Goal: Communication & Community: Participate in discussion

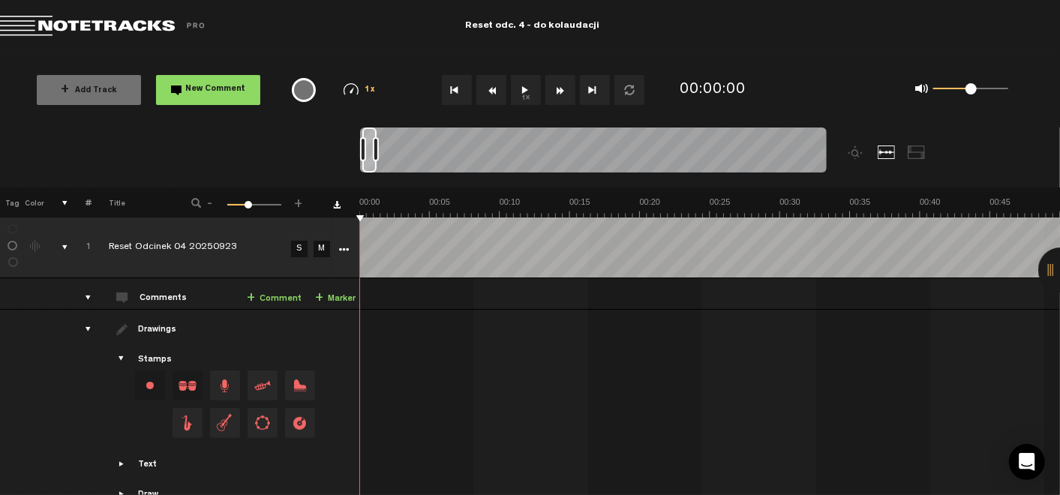
click at [536, 85] on button "1x" at bounding box center [526, 90] width 30 height 30
click at [520, 84] on button "1x" at bounding box center [526, 90] width 30 height 30
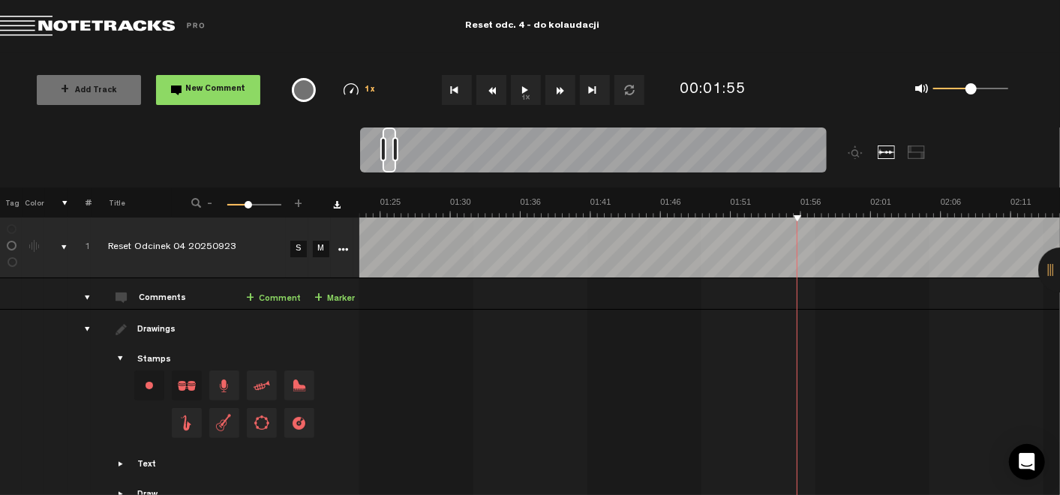
click at [274, 299] on link "+ Comment" at bounding box center [273, 298] width 55 height 17
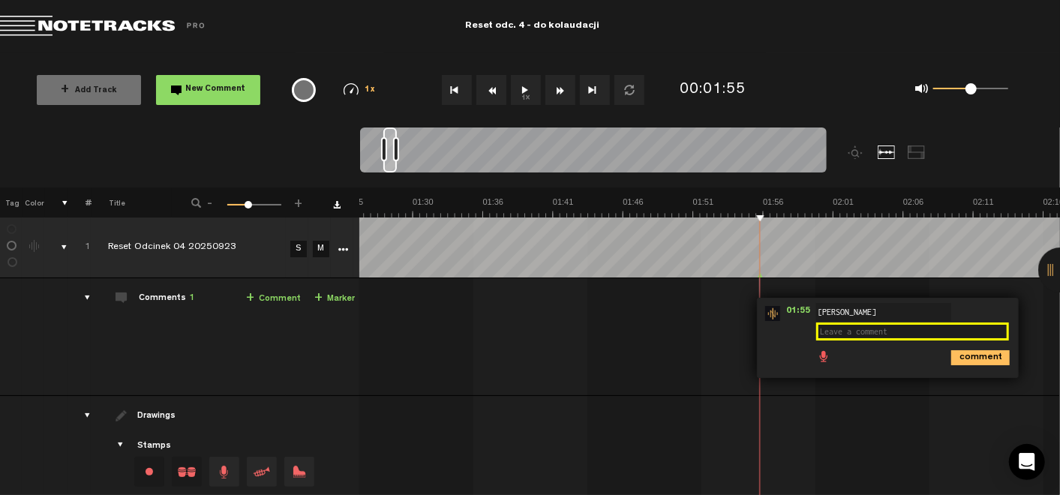
type textarea "v"
type textarea "bardzo fajny klimat na początek"
click at [965, 355] on icon "comment" at bounding box center [981, 357] width 59 height 15
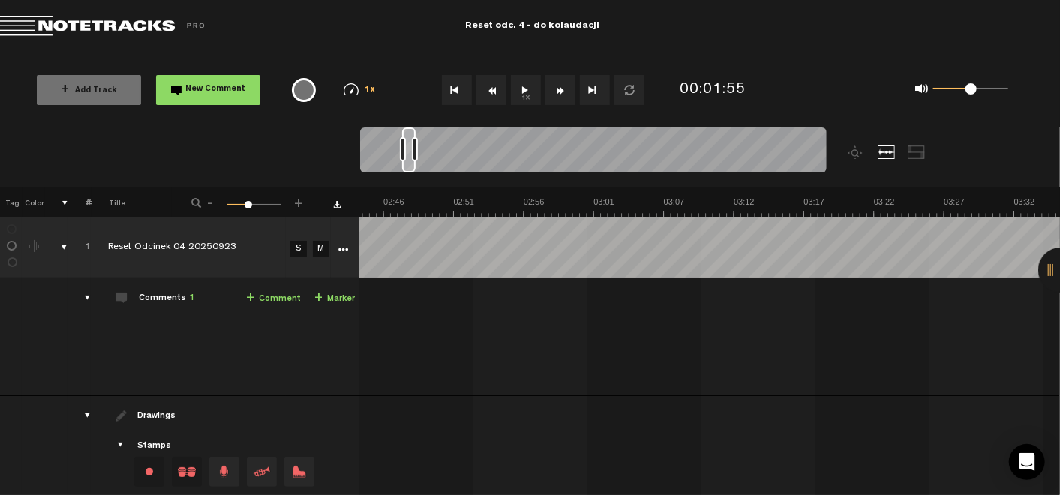
scroll to position [0, 2288]
click at [521, 88] on button "1x" at bounding box center [526, 90] width 30 height 30
click at [527, 83] on button "1x" at bounding box center [526, 90] width 30 height 30
click at [270, 290] on link "+ Comment" at bounding box center [273, 298] width 55 height 17
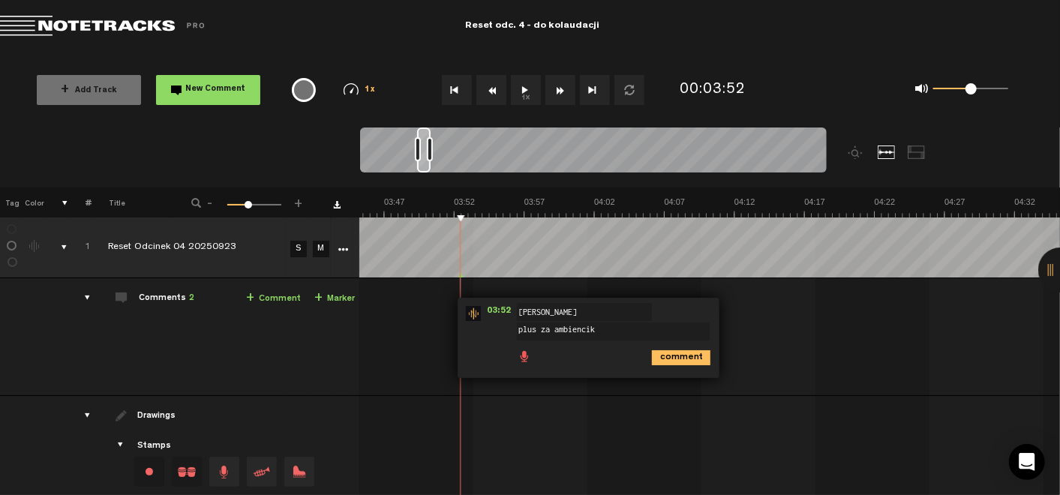
type textarea "plus za ambiencik"
click at [669, 355] on icon "comment" at bounding box center [681, 357] width 59 height 15
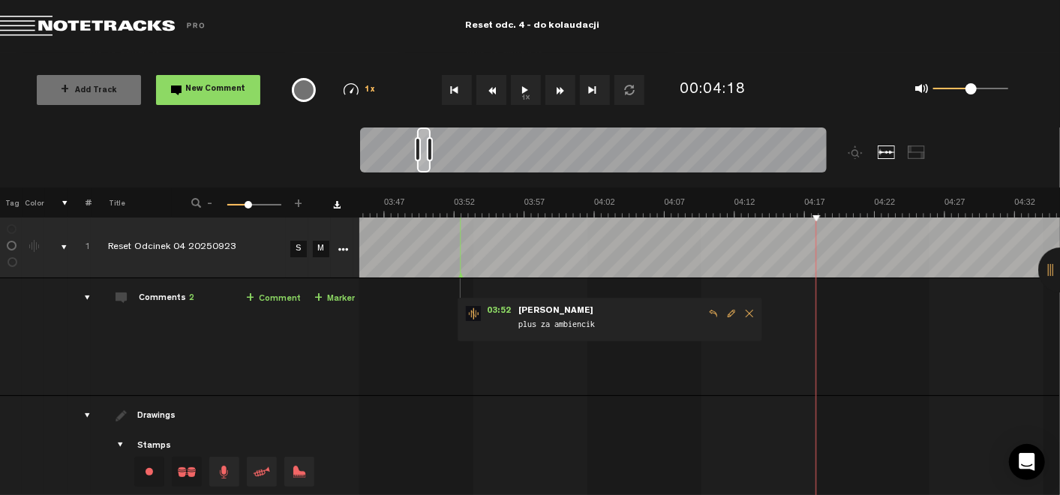
click at [523, 92] on button "1x" at bounding box center [526, 90] width 30 height 30
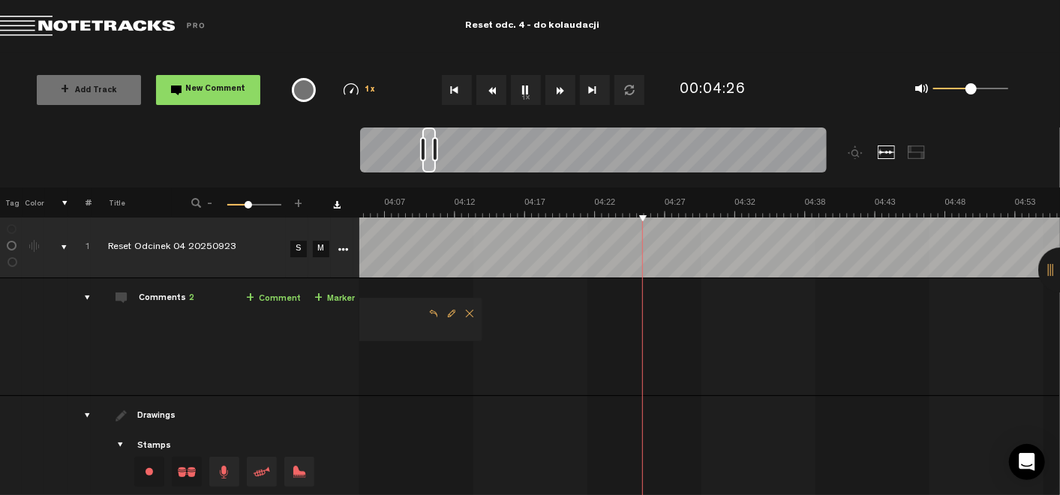
click at [525, 88] on button "1x" at bounding box center [526, 90] width 30 height 30
click at [525, 92] on button "1x" at bounding box center [526, 90] width 30 height 30
click at [267, 303] on link "+ Comment" at bounding box center [273, 298] width 55 height 17
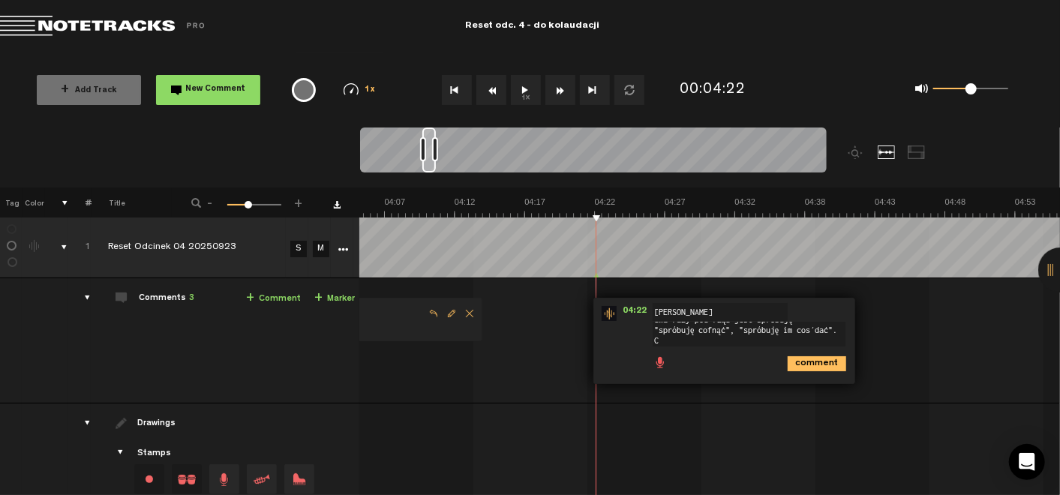
scroll to position [0, 0]
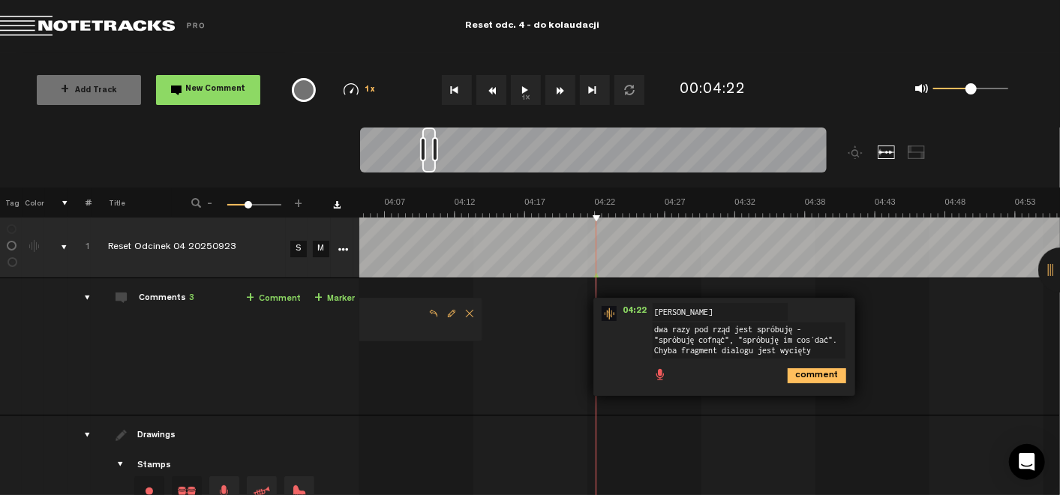
click at [812, 353] on textarea "dwa razy pod rząd jest spróbuję - "spróbuję cofnąć", "spróbuję im coś dać". Chy…" at bounding box center [749, 341] width 193 height 36
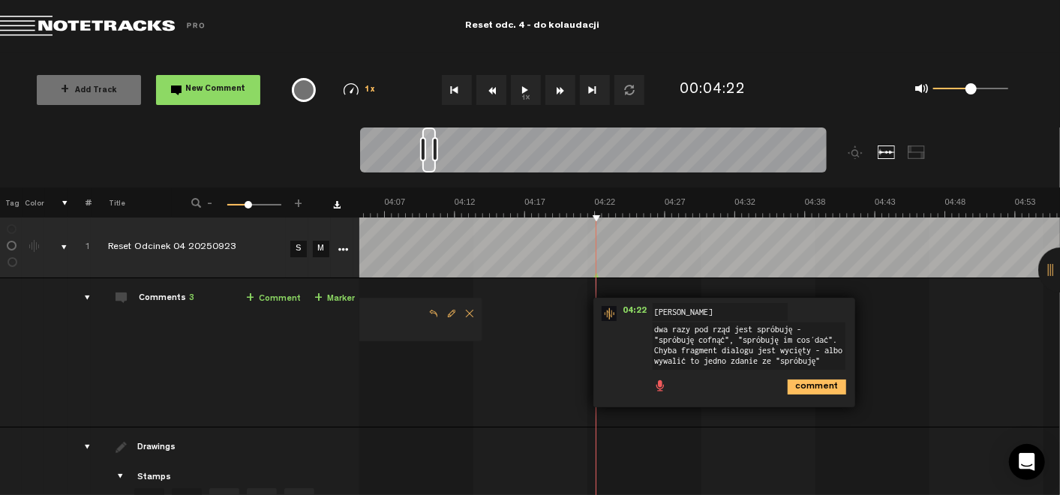
scroll to position [8, 0]
drag, startPoint x: 711, startPoint y: 349, endPoint x: 673, endPoint y: 343, distance: 38.7
click at [673, 343] on textarea "dwa razy pod rząd jest spróbuję - "spróbuję cofnąć", "spróbuję im coś dać". Chy…" at bounding box center [749, 346] width 193 height 47
type textarea "dwa razy pod rząd jest spróbuję - "spróbuję cofnąć", "spróbuję im coś dać". Chy…"
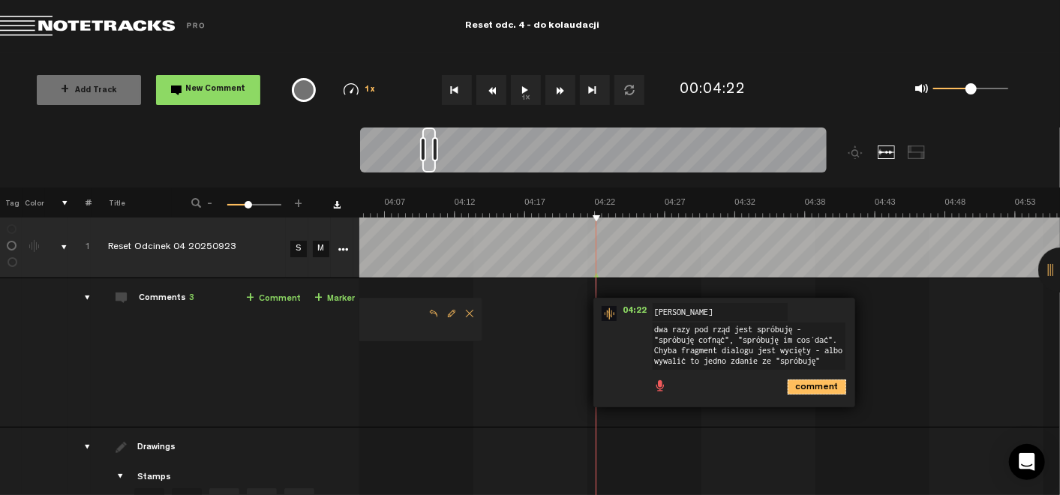
click at [806, 388] on icon "comment" at bounding box center [817, 387] width 59 height 15
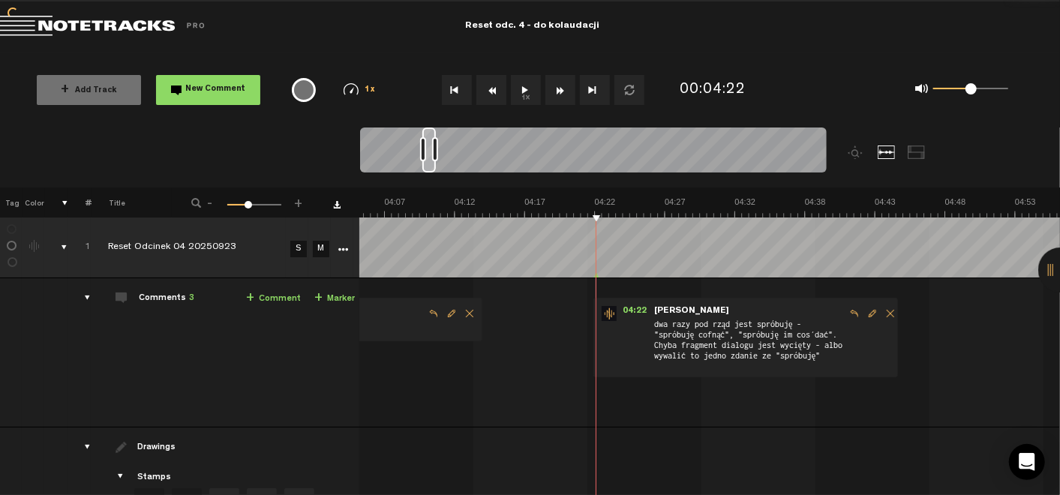
click at [531, 86] on button "1x" at bounding box center [526, 90] width 30 height 30
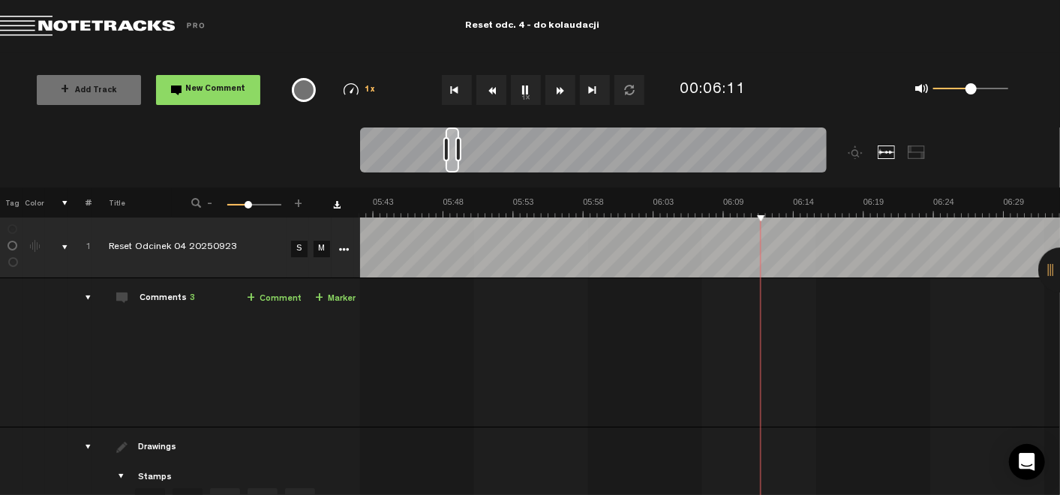
scroll to position [0, 4752]
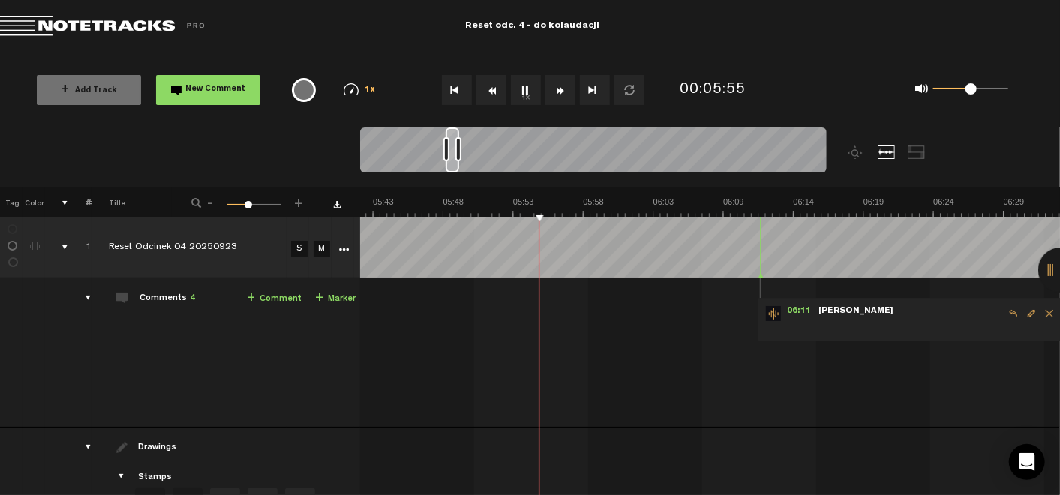
click at [1044, 314] on span "Delete comment" at bounding box center [1050, 313] width 18 height 11
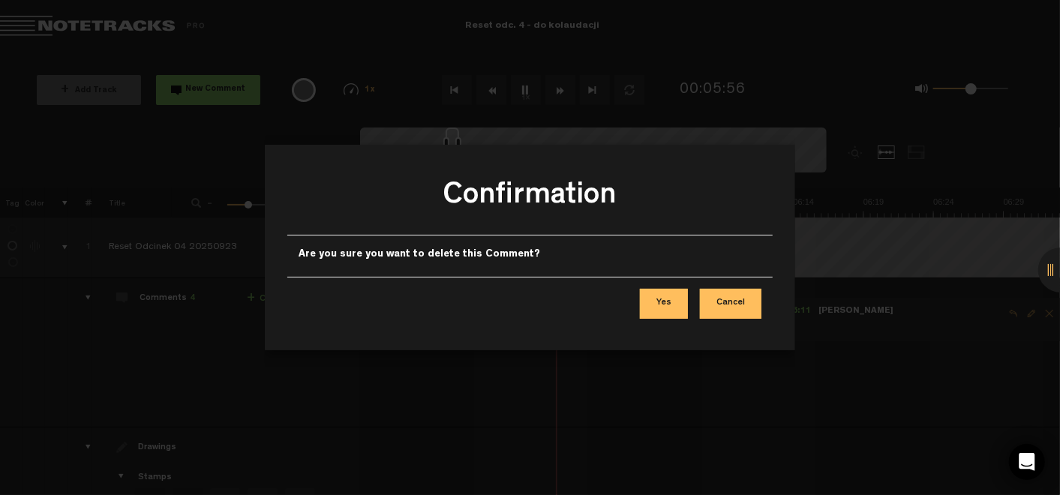
click at [639, 298] on div "Yes Cancel" at bounding box center [530, 303] width 486 height 53
click at [643, 300] on div "Yes Cancel" at bounding box center [530, 303] width 486 height 53
click at [656, 303] on button "Yes" at bounding box center [664, 304] width 48 height 30
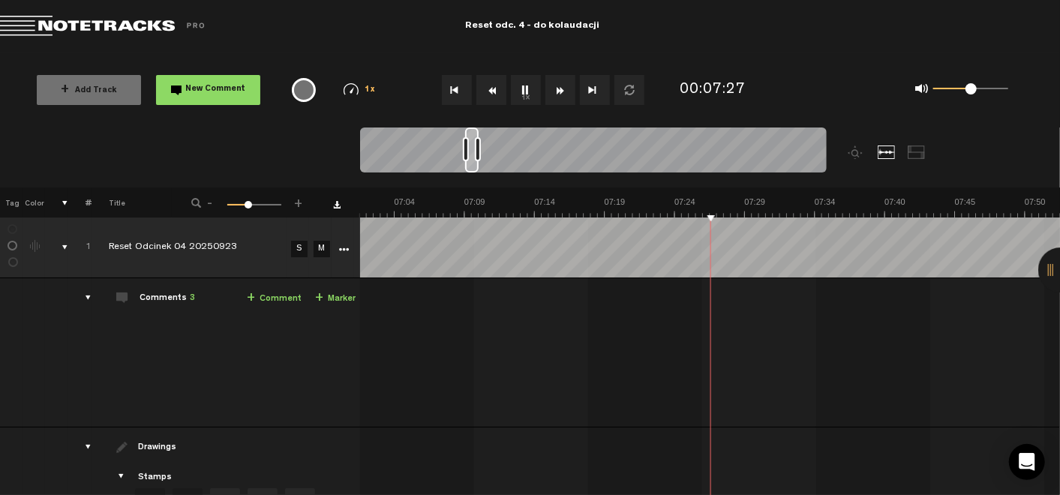
scroll to position [0, 5853]
click at [523, 94] on button "1x" at bounding box center [526, 90] width 30 height 30
click at [521, 98] on button "1x" at bounding box center [526, 90] width 30 height 30
click at [523, 82] on button "1x" at bounding box center [526, 90] width 30 height 30
click at [522, 88] on button "1x" at bounding box center [526, 90] width 30 height 30
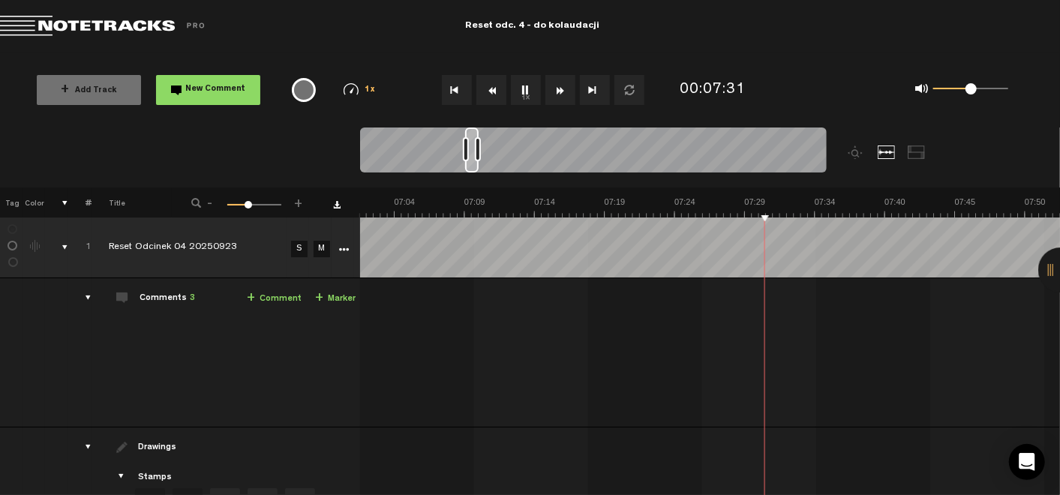
click at [527, 86] on button "1x" at bounding box center [526, 90] width 30 height 30
click at [525, 93] on button "1x" at bounding box center [526, 90] width 30 height 30
click at [527, 86] on button "1x" at bounding box center [526, 90] width 30 height 30
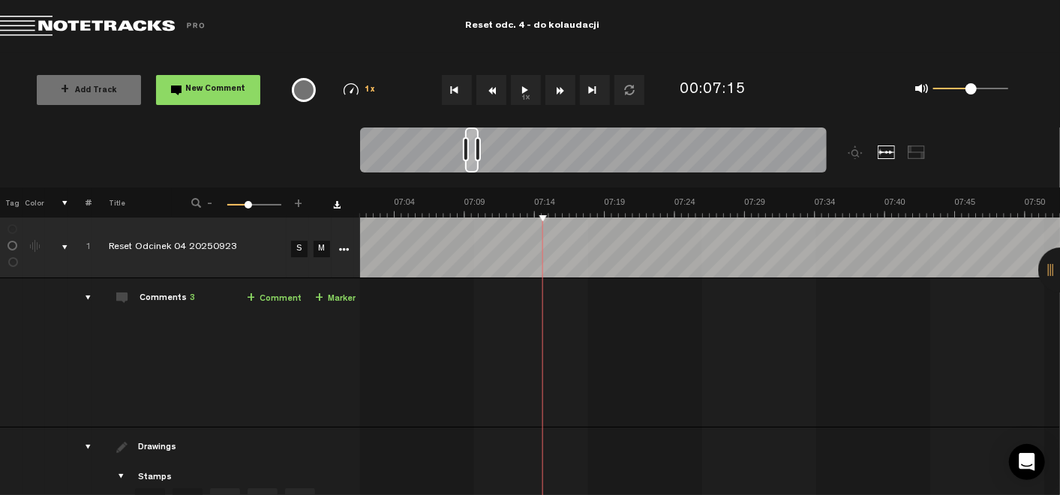
click at [272, 298] on link "+ Comment" at bounding box center [274, 298] width 55 height 17
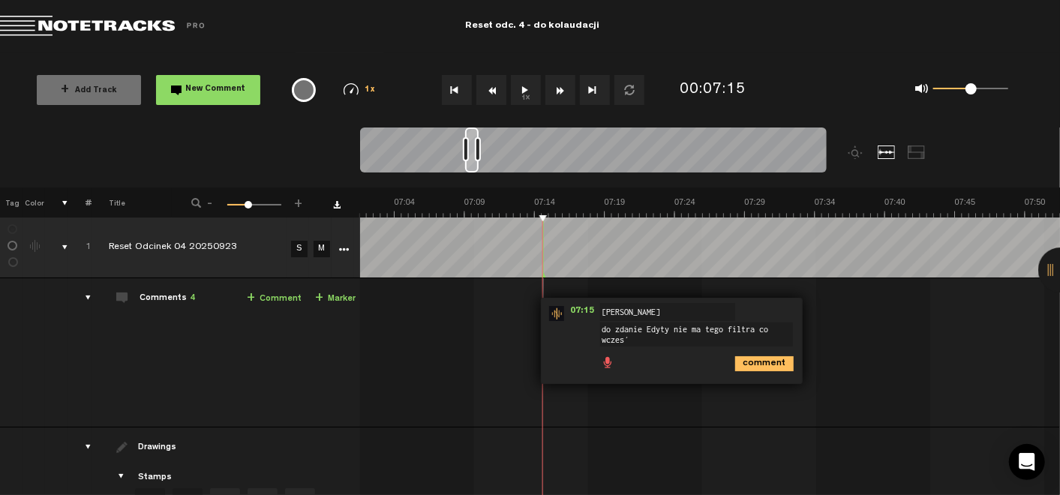
scroll to position [1, 0]
type textarea "do zdanie Edyty nie ma tego filtra co wcześniej"
click at [766, 356] on icon "comment" at bounding box center [764, 363] width 59 height 15
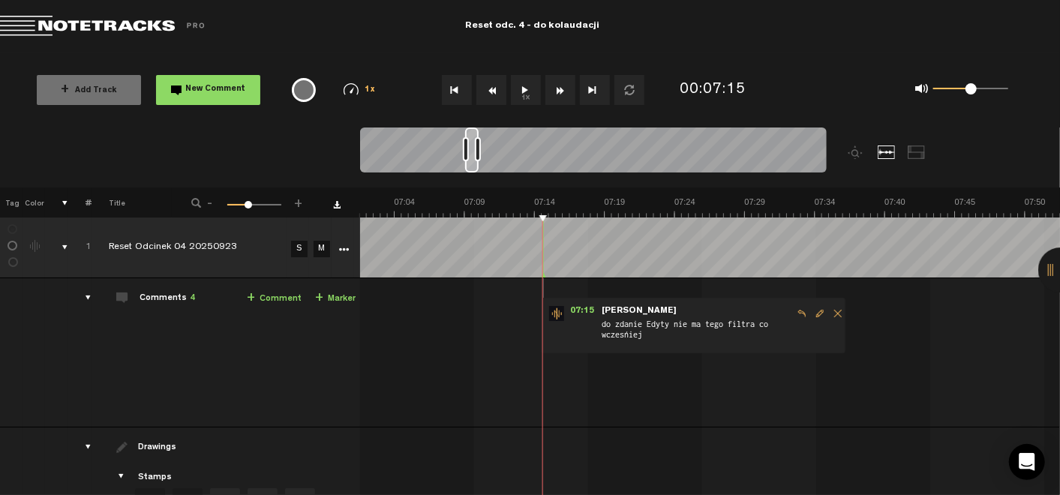
click at [525, 79] on button "1x" at bounding box center [526, 90] width 30 height 30
click at [518, 95] on button "1x" at bounding box center [526, 90] width 30 height 30
click at [278, 302] on link "+ Comment" at bounding box center [274, 298] width 55 height 17
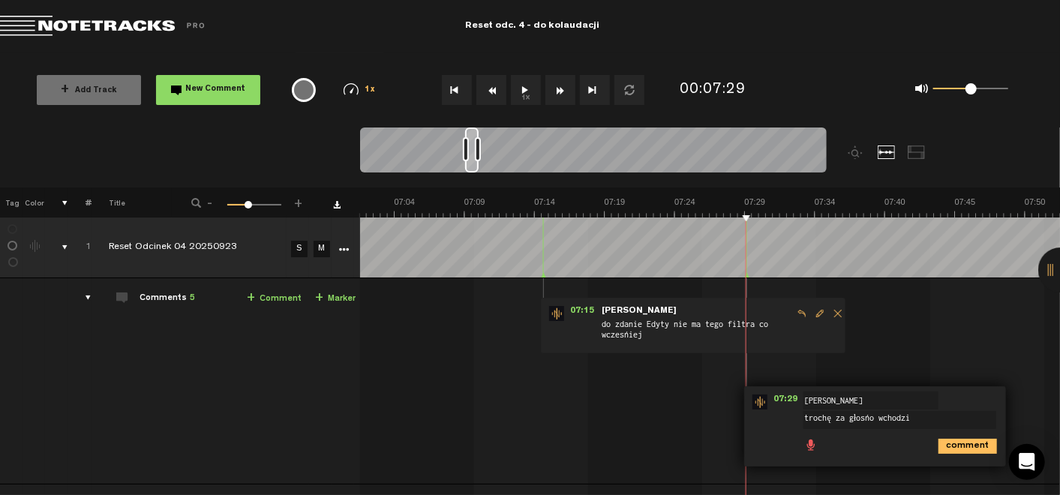
type textarea "trochę za głośno wchodzi"
click at [958, 439] on icon "comment" at bounding box center [968, 446] width 59 height 15
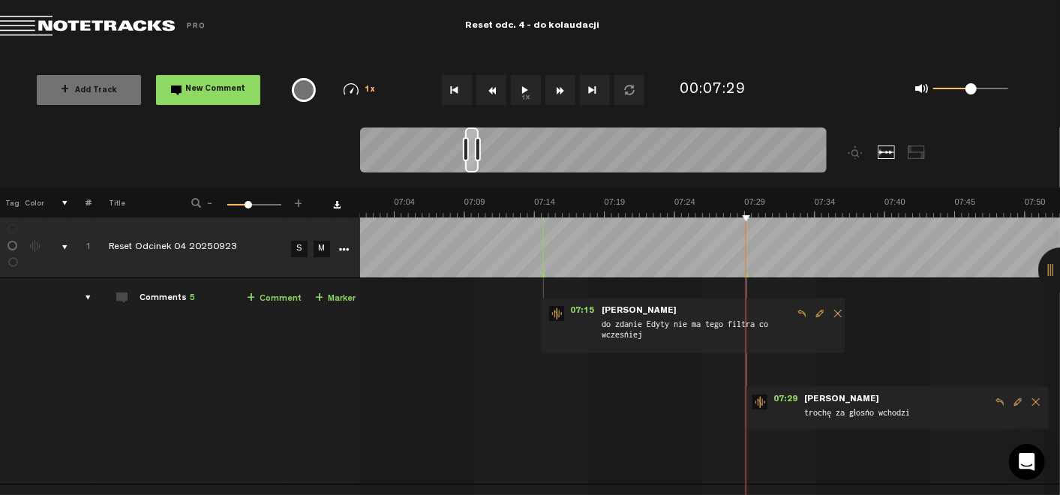
click at [521, 96] on button "1x" at bounding box center [526, 90] width 30 height 30
click at [1015, 399] on span "Edit comment" at bounding box center [1018, 402] width 18 height 11
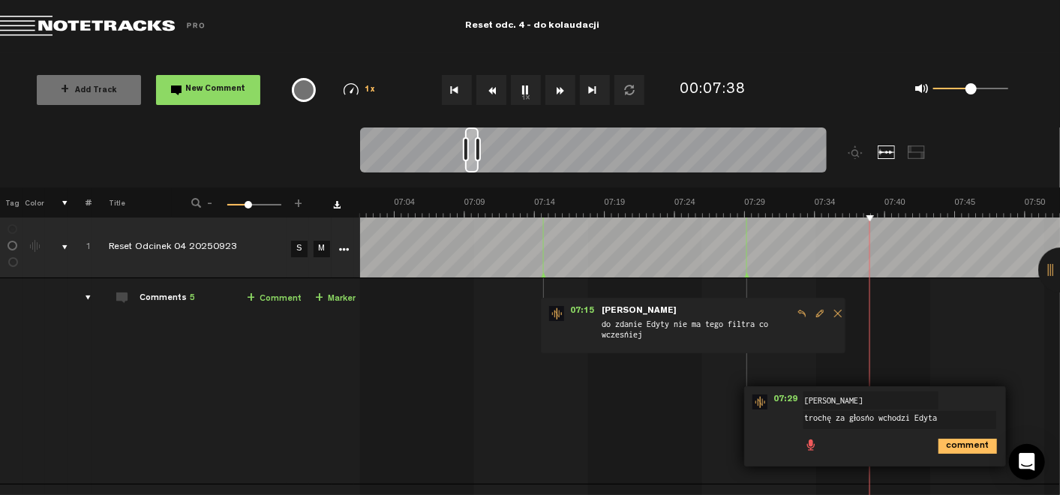
type textarea "trochę za głośno wchodzi Edyta"
click at [952, 448] on icon "comment" at bounding box center [968, 446] width 59 height 15
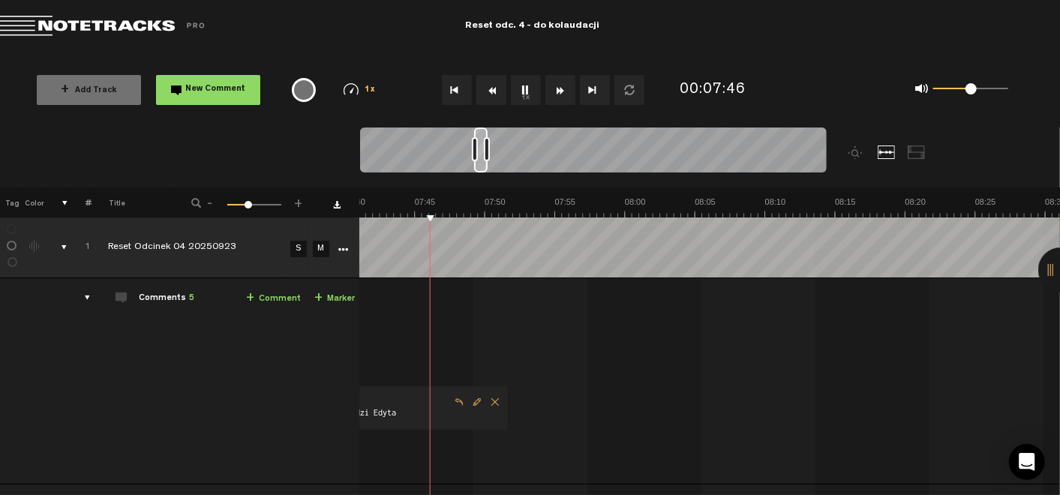
scroll to position [0, 6213]
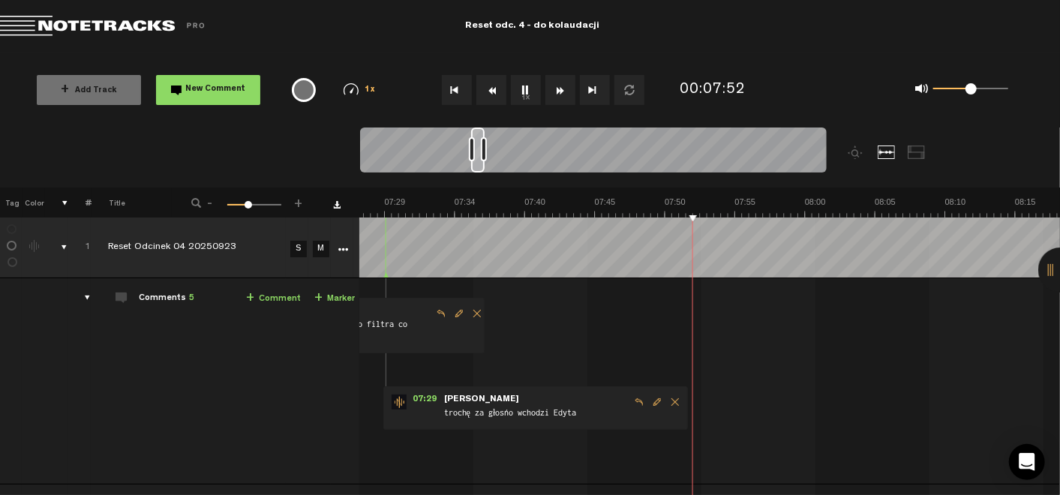
click at [519, 91] on button "1x" at bounding box center [526, 90] width 30 height 30
click at [648, 398] on span "Edit comment" at bounding box center [657, 402] width 18 height 11
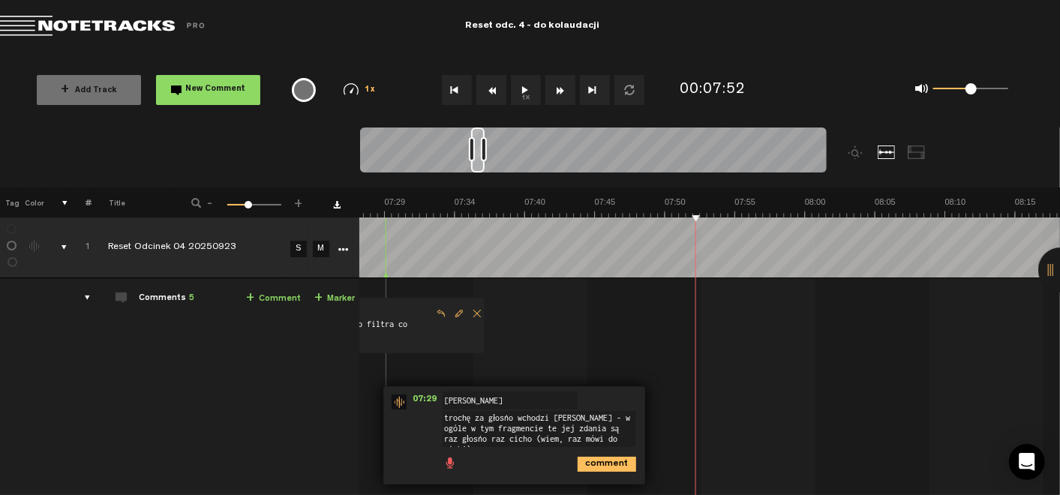
scroll to position [0, 0]
click at [543, 435] on textarea "trochę za głośno wchodzi [PERSON_NAME] - w ogóle w tym fragmencie te jej zdania…" at bounding box center [539, 434] width 193 height 47
click at [587, 453] on textarea "tutaj trochę za głośno wchodzi Edyta. W ogóle w tym fragmencie te jej zdania są…" at bounding box center [539, 434] width 193 height 47
type textarea "tutaj trochę za głośno wchodzi Edyta. W ogóle w tym fragmencie te jej zdania są…"
